Goal: Task Accomplishment & Management: Use online tool/utility

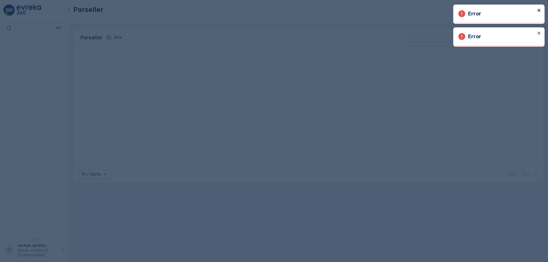
click at [537, 11] on icon "close" at bounding box center [539, 10] width 4 height 5
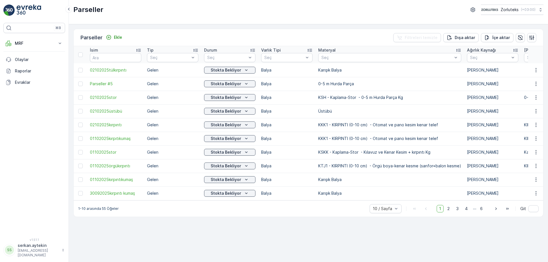
click at [26, 49] on div "MRF Insights Gelen Parseller İşlemler Giden Envanter Materyaller Aktiviteler Ay…" at bounding box center [34, 63] width 62 height 50
click at [24, 43] on p "MRF" at bounding box center [34, 44] width 39 height 6
click at [22, 63] on p "Gelen" at bounding box center [20, 61] width 11 height 6
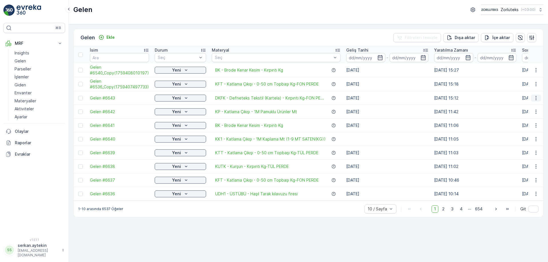
click at [536, 99] on icon "button" at bounding box center [536, 98] width 6 height 6
click at [517, 139] on span "QR'ı yazdır" at bounding box center [510, 139] width 20 height 6
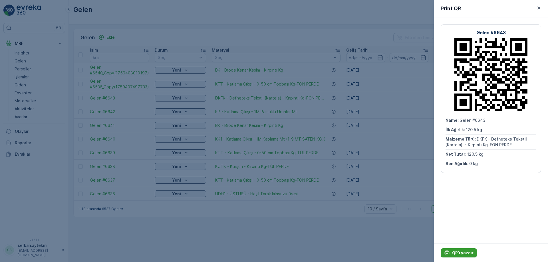
click at [459, 254] on p "QR'ı yazdır" at bounding box center [462, 253] width 21 height 6
click at [461, 252] on p "QR'ı yazdır" at bounding box center [462, 253] width 21 height 6
click at [540, 11] on button "button" at bounding box center [538, 8] width 7 height 7
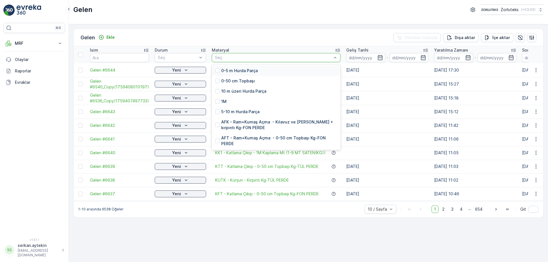
click at [243, 58] on div at bounding box center [273, 57] width 118 height 5
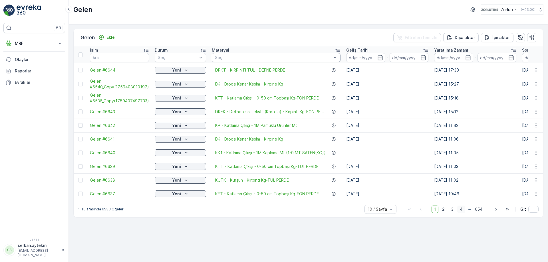
click at [461, 212] on span "4" at bounding box center [461, 209] width 8 height 7
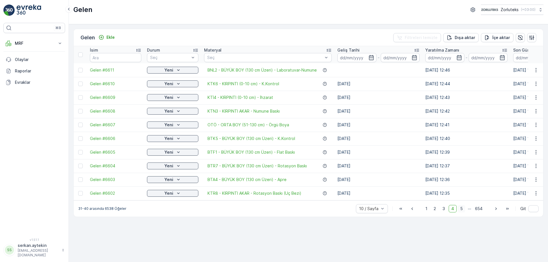
click at [461, 212] on span "5" at bounding box center [460, 208] width 7 height 7
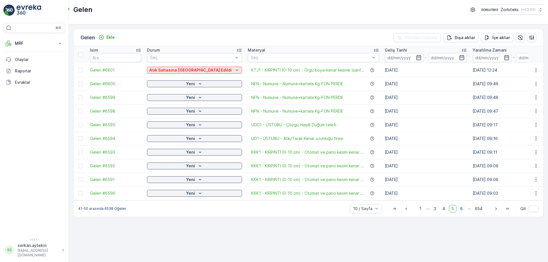
click at [465, 210] on span "6" at bounding box center [461, 208] width 8 height 7
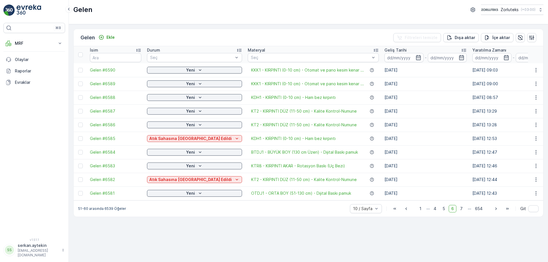
click at [503, 57] on icon "button" at bounding box center [505, 57] width 5 height 5
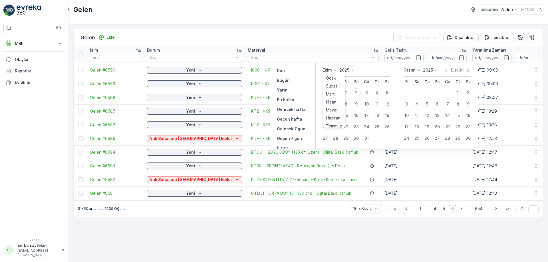
click at [327, 70] on p "Ekim" at bounding box center [326, 70] width 9 height 6
click at [332, 114] on span "Eylül" at bounding box center [330, 114] width 9 height 6
click at [356, 126] on div "25" at bounding box center [355, 126] width 9 height 9
type input "25.09.2025"
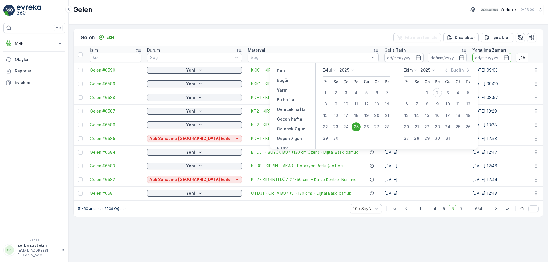
click at [357, 126] on div "25" at bounding box center [355, 126] width 9 height 9
type input "25.09.2025"
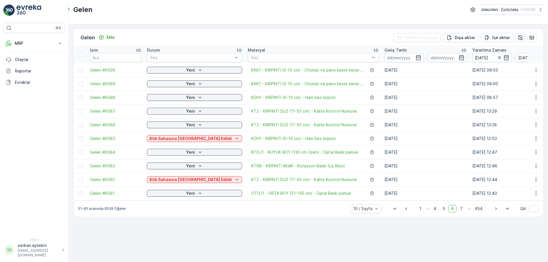
click at [361, 242] on div "Gelen Ekle Filtreleri temizle Dışa aktar İçe aktar İsim Durum Seç Materyal Seç …" at bounding box center [308, 143] width 479 height 238
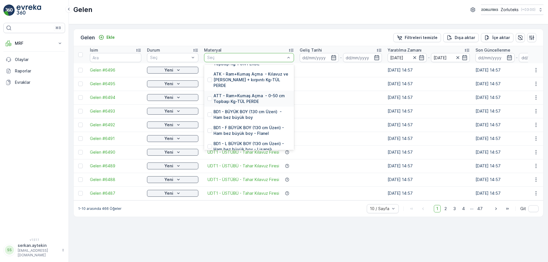
scroll to position [29, 0]
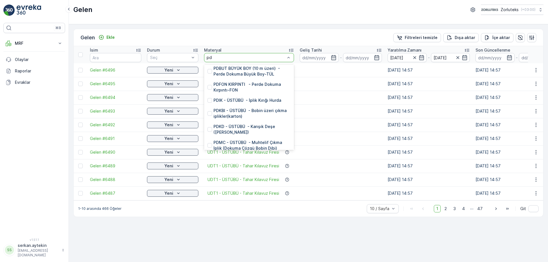
type input "pdu"
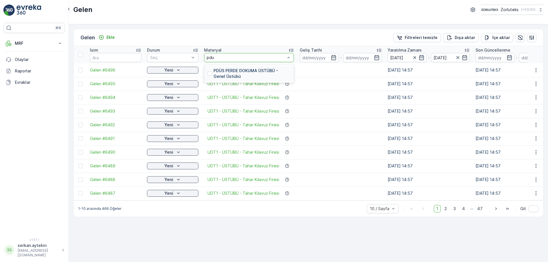
click at [212, 72] on div "PDÜS PERDE DOKUMA ÜSTÜBÜ - Genel Üstübü" at bounding box center [248, 73] width 83 height 11
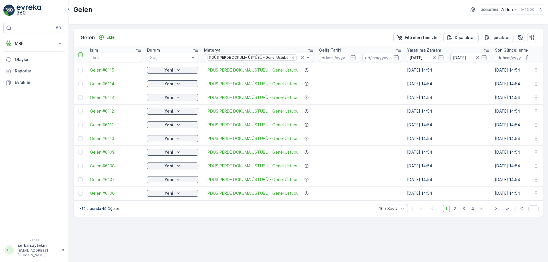
click at [81, 56] on div at bounding box center [80, 54] width 5 height 5
click at [81, 52] on input "checkbox" at bounding box center [81, 52] width 0 height 0
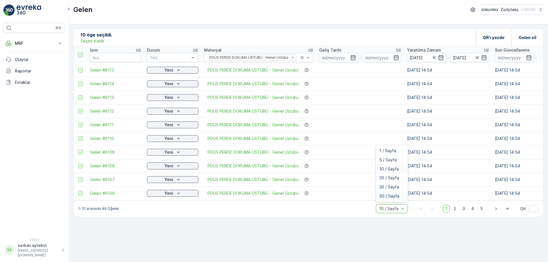
click at [394, 199] on span "50 / Sayfa" at bounding box center [389, 196] width 20 height 5
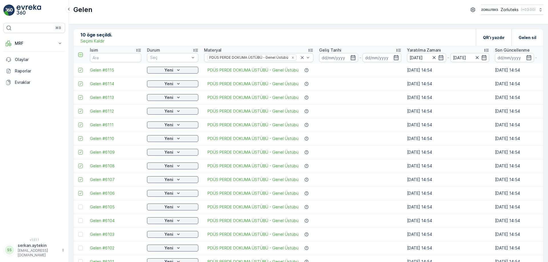
click at [78, 56] on icon at bounding box center [80, 55] width 4 height 4
click at [81, 52] on input "checkbox" at bounding box center [81, 52] width 0 height 0
click at [493, 40] on p "QR'ı yazdır" at bounding box center [494, 38] width 22 height 6
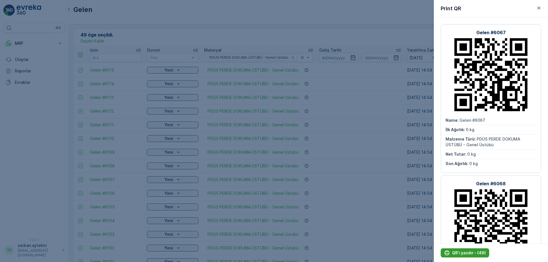
click at [471, 252] on p "QR'ı yazdır - (49)" at bounding box center [469, 253] width 34 height 6
